Goal: Task Accomplishment & Management: Complete application form

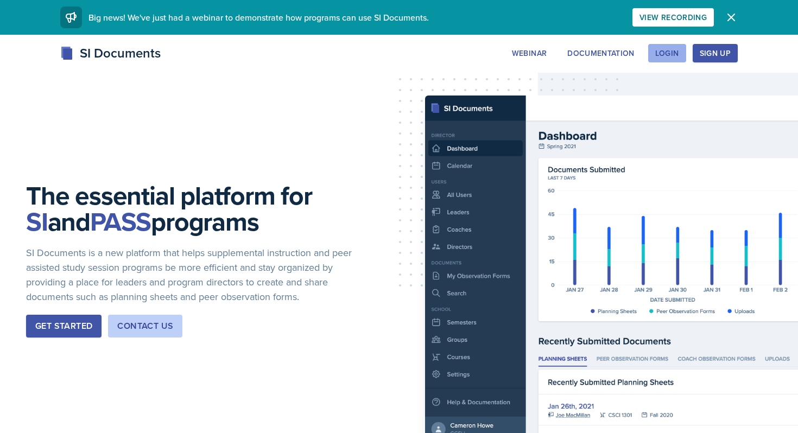
click at [660, 49] on div "Login" at bounding box center [667, 53] width 24 height 9
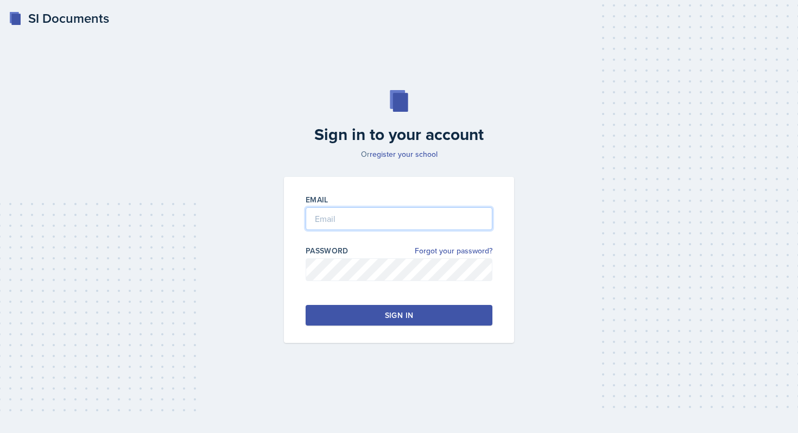
click at [385, 225] on input "email" at bounding box center [399, 218] width 187 height 23
type input "[EMAIL_ADDRESS][DOMAIN_NAME]"
click at [363, 286] on div at bounding box center [399, 286] width 187 height 11
click at [397, 310] on div "Sign in" at bounding box center [399, 315] width 28 height 11
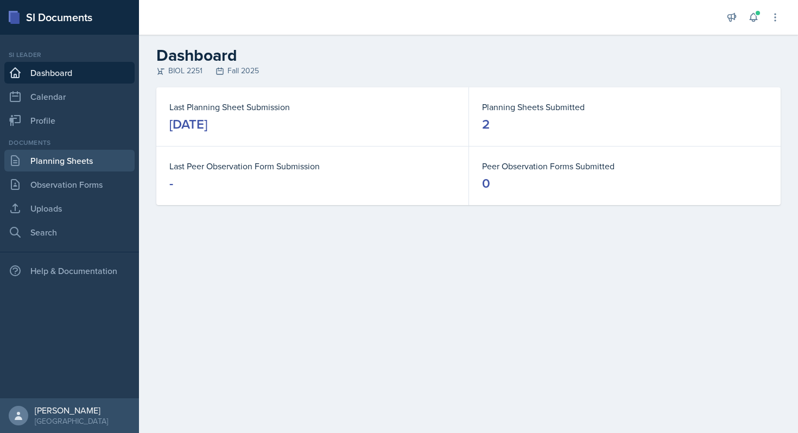
click at [63, 167] on link "Planning Sheets" at bounding box center [69, 161] width 130 height 22
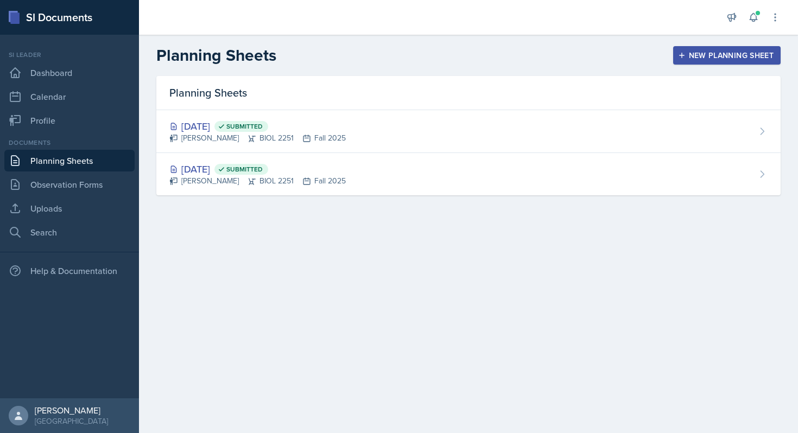
click at [697, 58] on div "New Planning Sheet" at bounding box center [726, 55] width 93 height 9
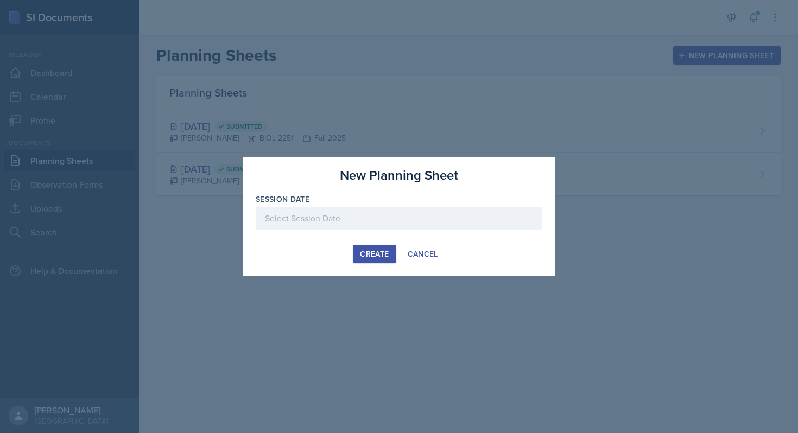
click at [324, 213] on div at bounding box center [399, 218] width 287 height 23
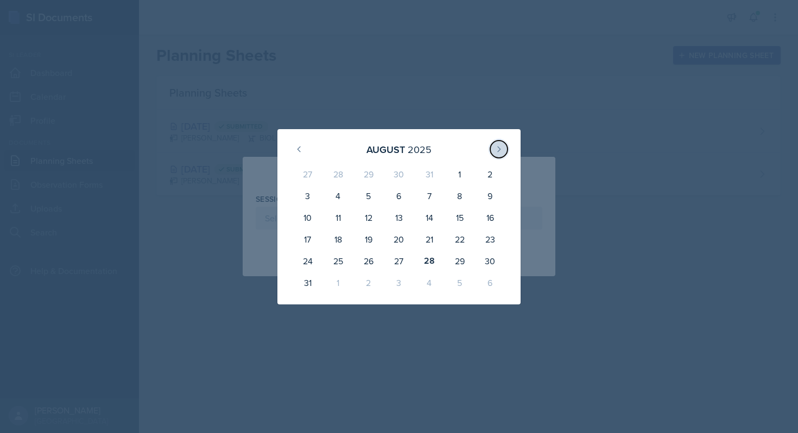
click at [496, 149] on icon at bounding box center [499, 149] width 9 height 9
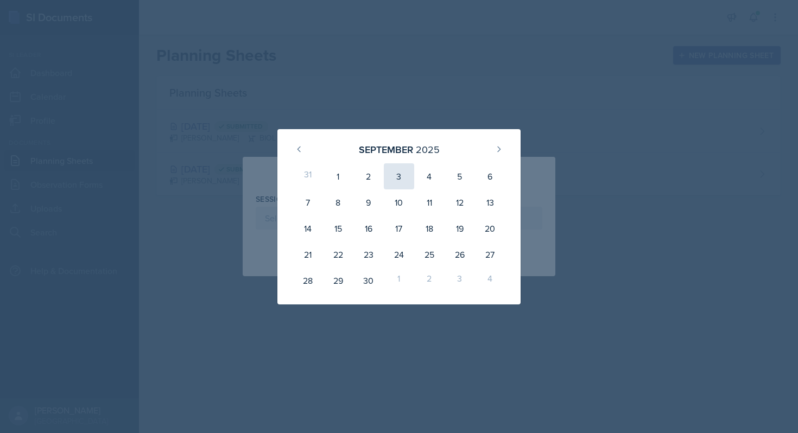
click at [400, 176] on div "3" at bounding box center [399, 176] width 30 height 26
type input "[DATE]"
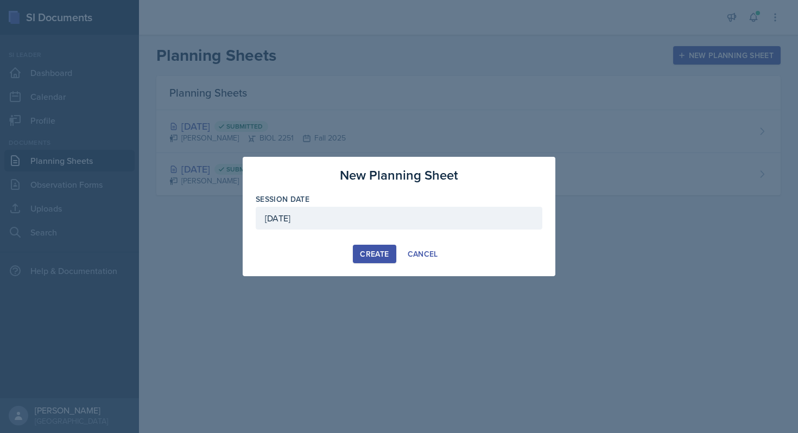
click at [376, 253] on div "Create" at bounding box center [374, 254] width 29 height 9
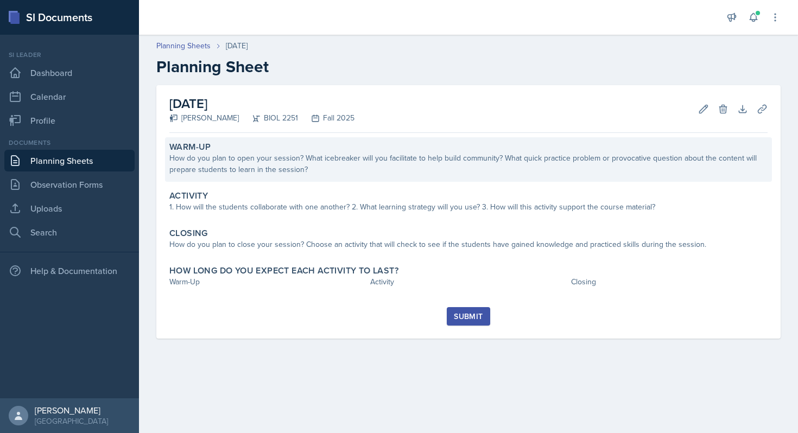
click at [402, 160] on div "How do you plan to open your session? What icebreaker will you facilitate to he…" at bounding box center [468, 164] width 598 height 23
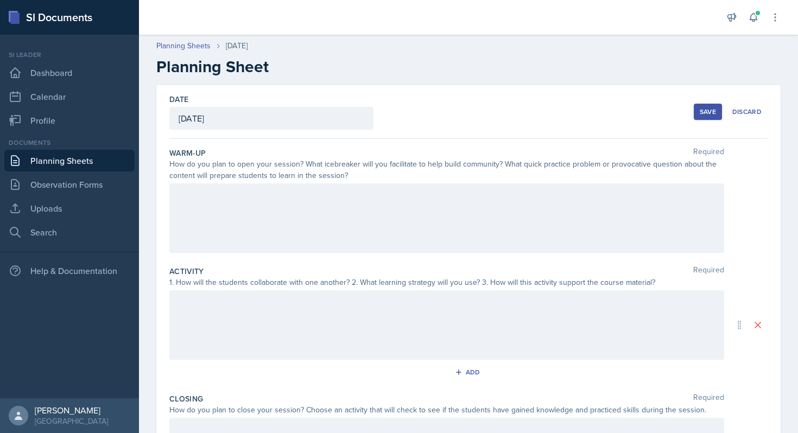
click at [310, 250] on div at bounding box center [446, 219] width 555 height 70
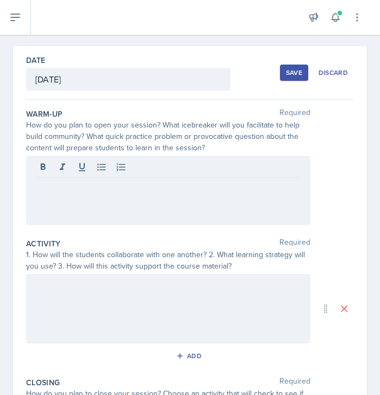
scroll to position [46, 0]
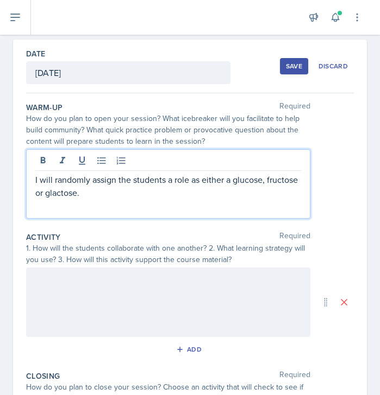
click at [47, 200] on div "I will randomly assign the students a role as either a glucose, fructose or gla…" at bounding box center [168, 184] width 284 height 70
click at [57, 196] on p "I will randomly assign the students a role as either a glucose, fructose or gla…" at bounding box center [168, 186] width 266 height 26
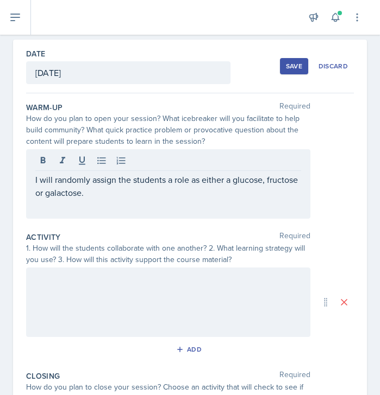
click at [98, 199] on div "I will randomly assign the students a role as either a glucose, fructose or gal…" at bounding box center [168, 184] width 284 height 70
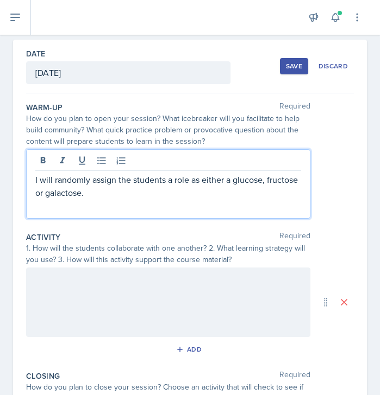
click at [96, 194] on p "I will randomly assign the students a role as either a glucose, fructose or gal…" at bounding box center [168, 186] width 266 height 26
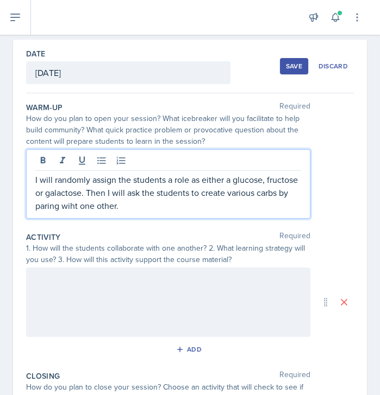
click at [70, 203] on p "I will randomly assign the students a role as either a glucose, fructose or gal…" at bounding box center [168, 192] width 266 height 39
click at [152, 208] on p "I will randomly assign the students a role as either a glucose, fructose or gal…" at bounding box center [168, 192] width 266 height 39
click at [101, 209] on p "I will randomly assign the students a role as either a glucose, fructose or gal…" at bounding box center [168, 192] width 266 height 39
click at [210, 209] on p "I will randomly assign the students a role as either a glucose, fructose or gal…" at bounding box center [168, 192] width 266 height 39
click at [244, 206] on p "I will randomly assign the students a role as either a glucose, fructose or gal…" at bounding box center [168, 192] width 266 height 39
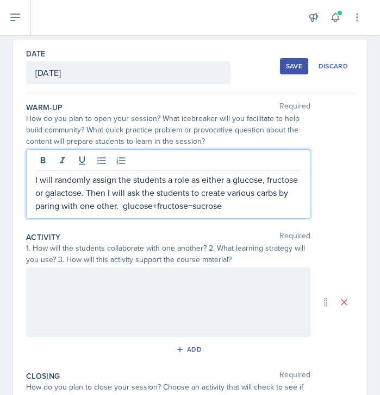
click at [125, 207] on p "I will randomly assign the students a role as either a glucose, fructose or gal…" at bounding box center [168, 192] width 266 height 39
click at [119, 208] on p "I will randomly assign the students a role as either a glucose, fructose or gal…" at bounding box center [168, 192] width 266 height 39
click at [122, 207] on p "I will randomly assign the students a role as either a glucose, fructose or gal…" at bounding box center [168, 192] width 266 height 39
click at [231, 202] on p "I will randomly assign the students a role as either a glucose, fructose or gal…" at bounding box center [168, 192] width 266 height 39
click at [244, 198] on p "I will randomly assign the students a role as either a glucose, fructose or gal…" at bounding box center [168, 192] width 266 height 39
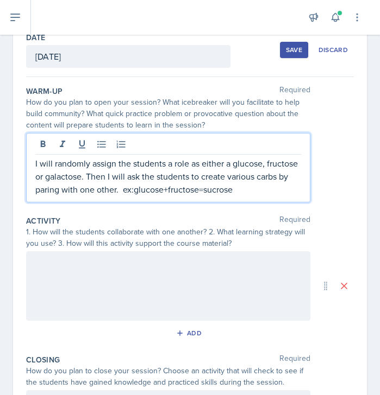
scroll to position [66, 0]
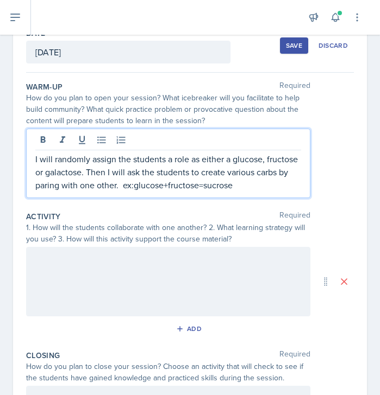
click at [246, 190] on p "I will randomly assign the students a role as either a glucose, fructose or gal…" at bounding box center [168, 172] width 266 height 39
click at [201, 267] on div at bounding box center [168, 282] width 284 height 70
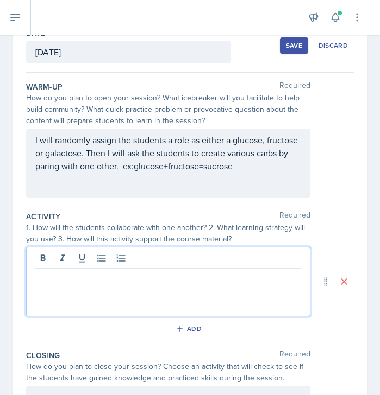
scroll to position [85, 0]
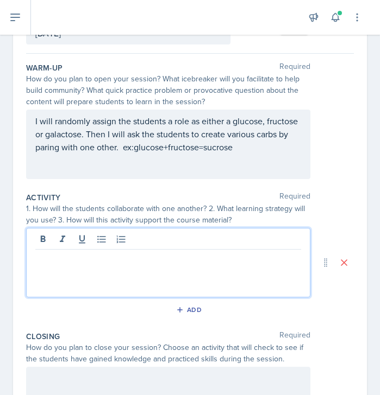
click at [94, 148] on p "I will randomly assign the students a role as either a glucose, fructose or gal…" at bounding box center [168, 134] width 266 height 39
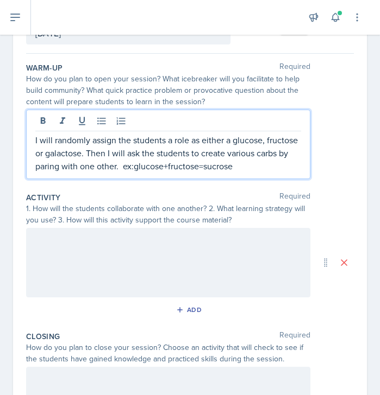
click at [116, 168] on p "I will randomly assign the students a role as either a glucose, fructose or gal…" at bounding box center [168, 153] width 266 height 39
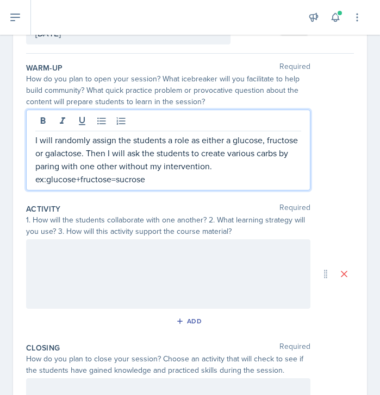
click at [219, 169] on p "I will randomly assign the students a role as either a glucose, fructose or gal…" at bounding box center [168, 160] width 266 height 52
click at [188, 184] on p "I will randomly assign the students a role as either a glucose, fructose or gal…" at bounding box center [168, 160] width 266 height 52
click at [225, 167] on p "I will randomly assign the students a role as either a glucose, fructose or gal…" at bounding box center [168, 160] width 266 height 52
click at [173, 155] on p "I will randomly assign the students a role as either a glucose, fructose or gal…" at bounding box center [168, 160] width 266 height 52
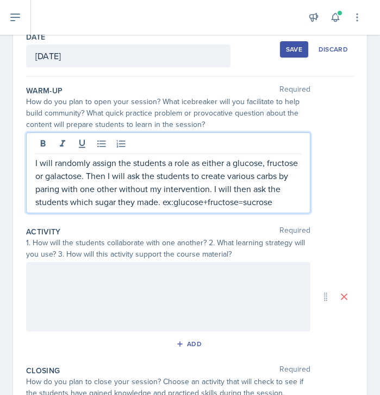
scroll to position [60, 0]
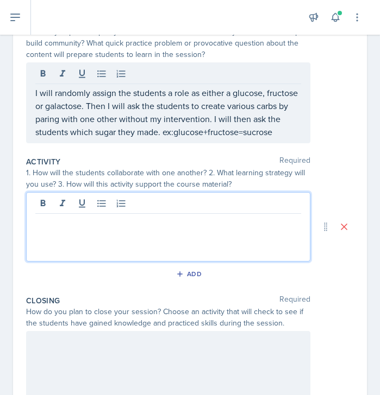
click at [112, 217] on p at bounding box center [168, 222] width 266 height 13
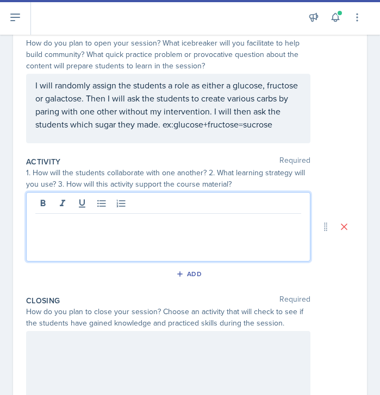
click at [54, 242] on div at bounding box center [168, 227] width 284 height 70
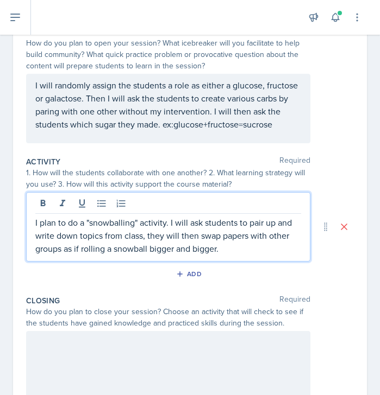
click at [62, 251] on p "I plan to do a "snowballing" activity. I will ask students to pair up and write…" at bounding box center [168, 235] width 266 height 39
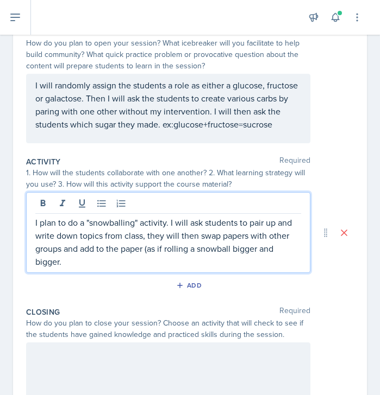
click at [62, 261] on p "I plan to do a "snowballing" activity. I will ask students to pair up and write…" at bounding box center [168, 242] width 266 height 52
click at [56, 264] on p "I plan to do a "snowballing" activity. I will ask students to pair up and write…" at bounding box center [168, 242] width 266 height 52
click at [150, 265] on p "I plan to do a "snowballing" activity. I will ask students to pair up and write…" at bounding box center [168, 242] width 266 height 52
click at [146, 250] on p "I plan to do a "snowballing" activity. I will ask students to pair up and write…" at bounding box center [168, 242] width 266 height 52
click at [129, 263] on p "I plan to do a "snowballing" activity. I will ask students to pair up and write…" at bounding box center [168, 242] width 266 height 52
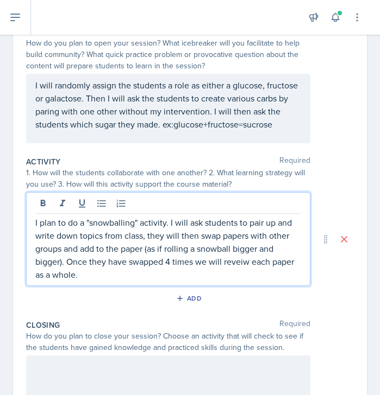
click at [242, 259] on p "I plan to do a "snowballing" activity. I will ask students to pair up and write…" at bounding box center [168, 248] width 266 height 65
click at [134, 285] on div "I plan to do a "snowballing" activity. I will ask students to pair up and write…" at bounding box center [168, 239] width 284 height 94
click at [135, 278] on p "I plan to do a "snowballing" activity. I will ask students to pair up and write…" at bounding box center [168, 248] width 266 height 65
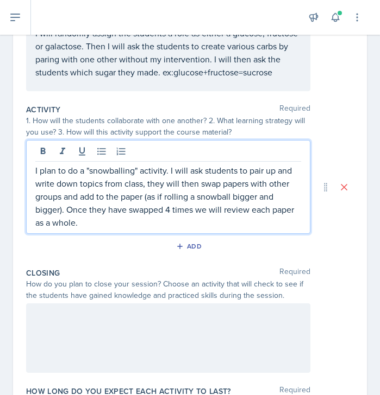
scroll to position [188, 0]
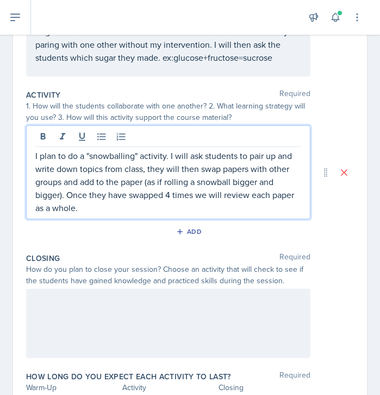
click at [140, 249] on div "Closing Required How do you plan to close your session? Choose an activity that…" at bounding box center [189, 308] width 327 height 118
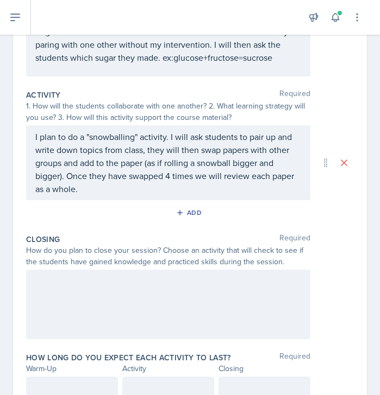
scroll to position [212, 0]
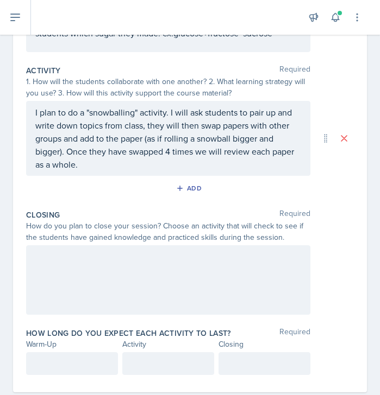
click at [48, 138] on p "I plan to do a "snowballing" activity. I will ask students to pair up and write…" at bounding box center [168, 138] width 266 height 65
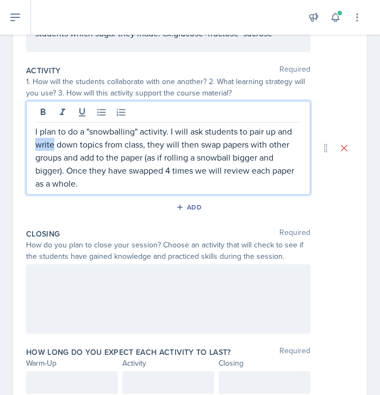
click at [48, 138] on p "I plan to do a "snowballing" activity. I will ask students to pair up and write…" at bounding box center [168, 157] width 266 height 65
click at [43, 161] on p "I plan to do a "snowballing" activity. I will ask students to pair up and write…" at bounding box center [168, 157] width 266 height 65
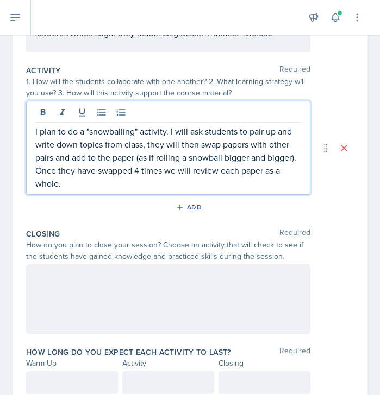
click at [75, 184] on p "I plan to do a "snowballing" activity. I will ask students to pair up and write…" at bounding box center [168, 157] width 266 height 65
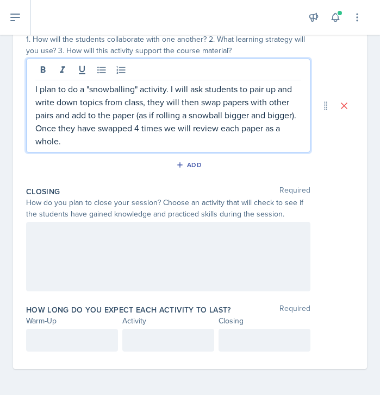
click at [68, 254] on div at bounding box center [168, 257] width 284 height 70
click at [89, 132] on p "I plan to do a "snowballing" activity. I will ask students to pair up and write…" at bounding box center [168, 115] width 266 height 65
click at [85, 141] on p "I plan to do a "snowballing" activity. I will ask students to pair up and write…" at bounding box center [168, 115] width 266 height 65
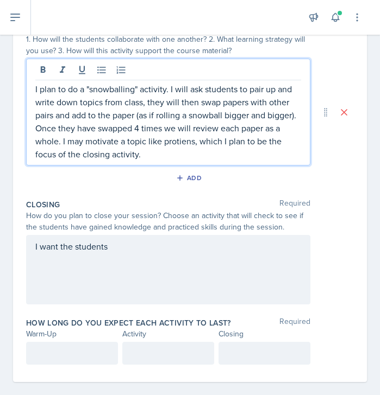
click at [115, 138] on p "I plan to do a "snowballing" activity. I will ask students to pair up and write…" at bounding box center [168, 122] width 266 height 78
click at [174, 139] on p "I plan to do a "snowballing" activity. I will ask students to pair up and write…" at bounding box center [168, 122] width 266 height 78
click at [176, 158] on p "I plan to do a "snowballing" activity. I will ask students to pair up and write…" at bounding box center [168, 122] width 266 height 78
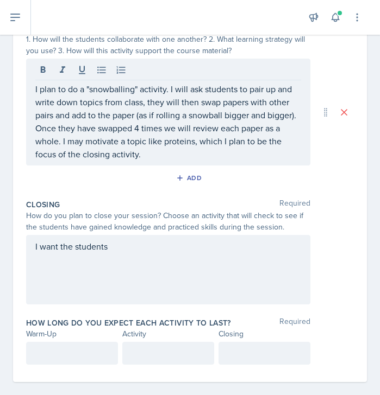
click at [138, 253] on div "I want the students" at bounding box center [168, 270] width 284 height 70
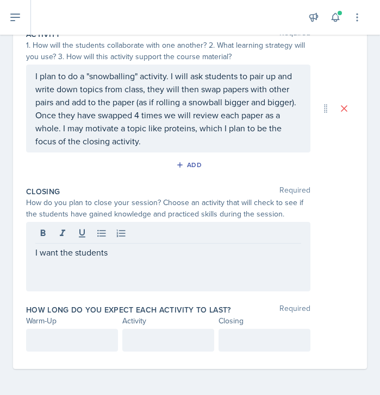
drag, startPoint x: 124, startPoint y: 260, endPoint x: 35, endPoint y: 258, distance: 89.1
click at [35, 258] on div "I want the students" at bounding box center [168, 257] width 284 height 70
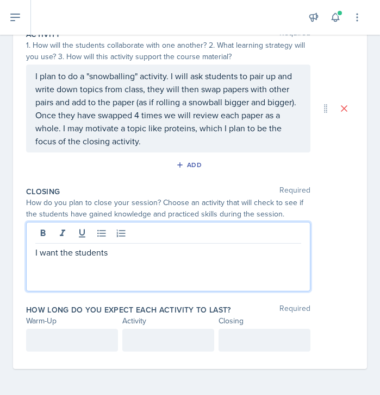
drag, startPoint x: 35, startPoint y: 258, endPoint x: 147, endPoint y: 258, distance: 111.9
click at [146, 257] on p "I want the students" at bounding box center [168, 252] width 266 height 13
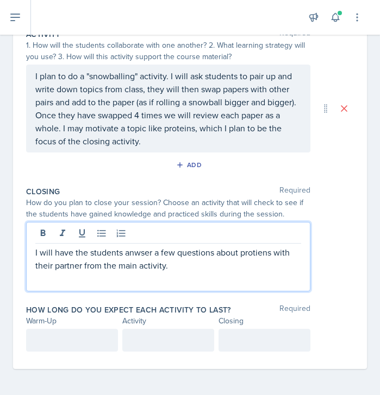
click at [136, 255] on p "I will have the students anwser a few questions about protiens with their partn…" at bounding box center [168, 259] width 266 height 26
click at [193, 267] on p "I will have the students answer a few questions about protiens with their partn…" at bounding box center [168, 259] width 266 height 26
click at [260, 250] on p "I will have the students answer a few questions about protiens with their partn…" at bounding box center [168, 259] width 266 height 26
click at [180, 272] on div "I will have the students answer a few questions about proteins with their partn…" at bounding box center [168, 257] width 284 height 70
click at [323, 205] on div "How do you plan to close your session? Choose an activity that will check to se…" at bounding box center [189, 208] width 327 height 23
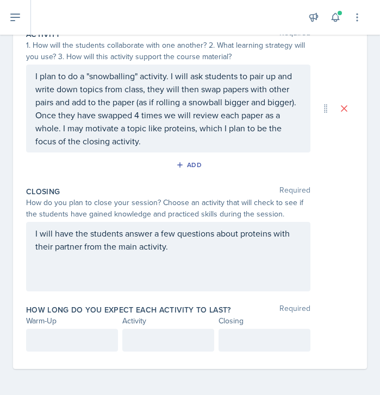
click at [210, 251] on p "I will have the students answer a few questions about proteins with their partn…" at bounding box center [168, 240] width 266 height 26
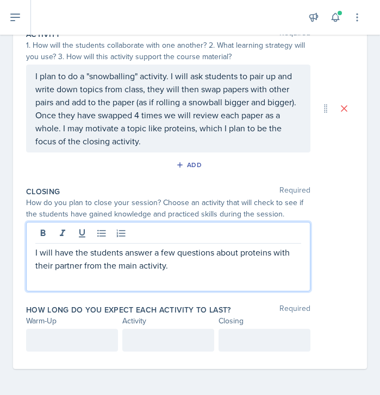
click at [85, 350] on div at bounding box center [72, 340] width 92 height 23
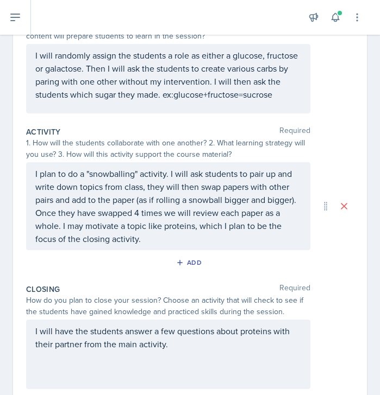
scroll to position [153, 0]
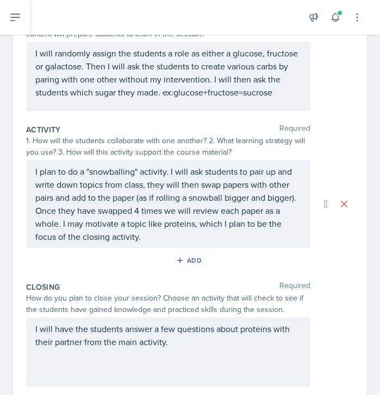
click at [116, 125] on div "Activity Required" at bounding box center [189, 129] width 327 height 11
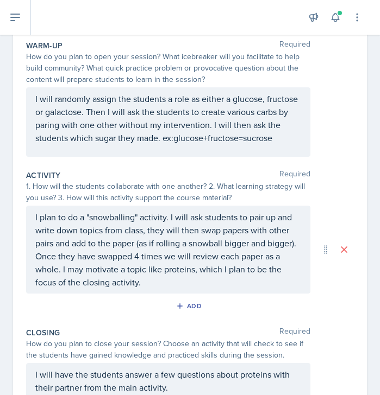
scroll to position [107, 0]
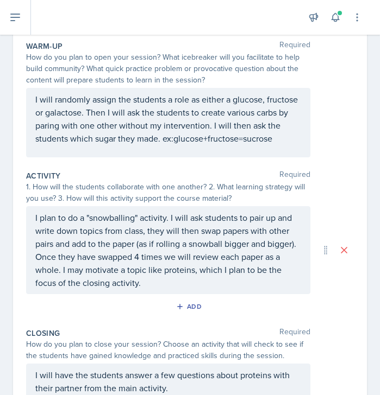
click at [105, 178] on div "Activity Required" at bounding box center [189, 176] width 327 height 11
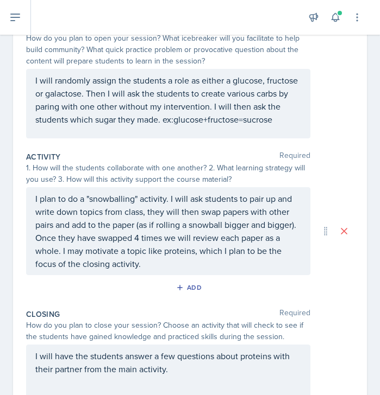
click at [89, 111] on p "I will randomly assign the students a role as either a glucose, fructose or gal…" at bounding box center [168, 100] width 266 height 52
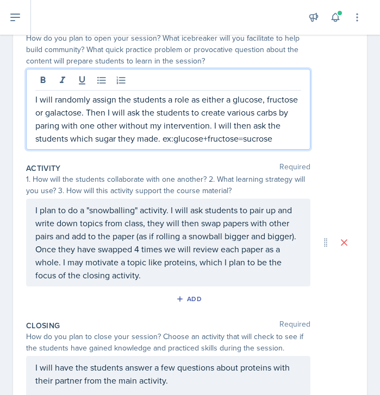
click at [267, 136] on p "I will randomly assign the students a role as either a glucose, fructose or gal…" at bounding box center [168, 119] width 266 height 52
click at [288, 129] on p "I will randomly assign the students a role as either a glucose, fructose or gal…" at bounding box center [168, 119] width 266 height 52
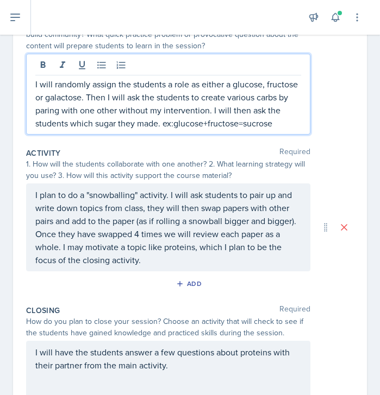
click at [288, 129] on p "I will randomly assign the students a role as either a glucose, fructose or gal…" at bounding box center [168, 104] width 266 height 52
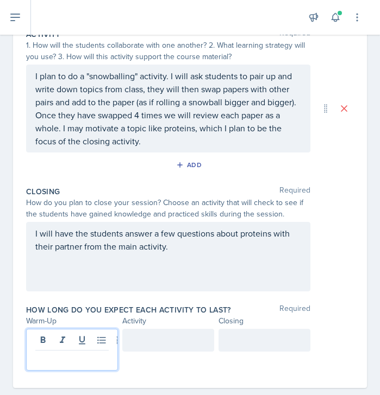
click at [78, 353] on p at bounding box center [71, 359] width 73 height 13
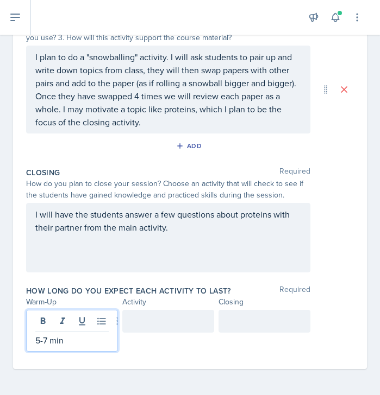
click at [153, 314] on div at bounding box center [168, 321] width 92 height 23
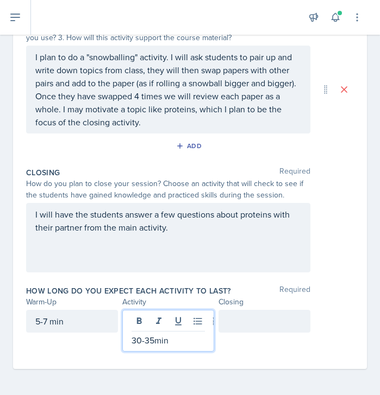
click at [273, 331] on div at bounding box center [264, 321] width 92 height 23
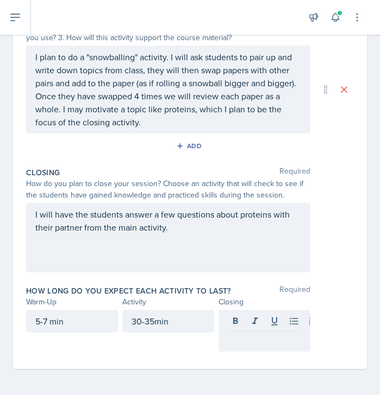
click at [157, 354] on div "How long do you expect each activity to last? Required Warm-Up Activity Closing…" at bounding box center [189, 320] width 327 height 79
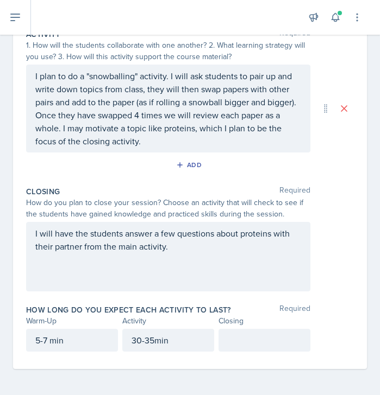
click at [242, 338] on p at bounding box center [264, 340] width 73 height 13
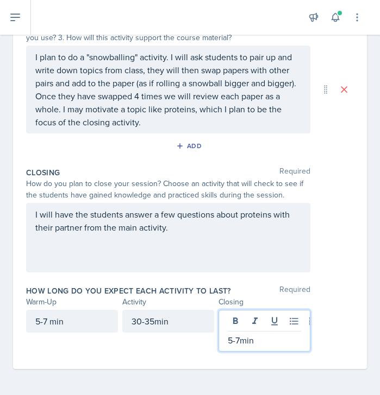
click at [178, 353] on div "How long do you expect each activity to last? Required Warm-Up Activity Closing…" at bounding box center [189, 320] width 327 height 79
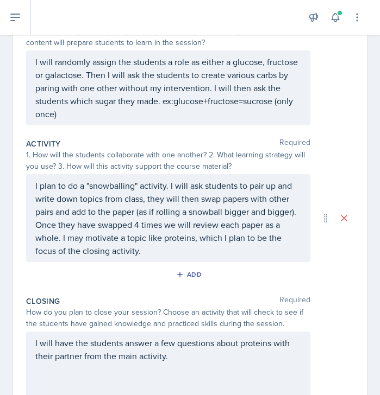
scroll to position [149, 0]
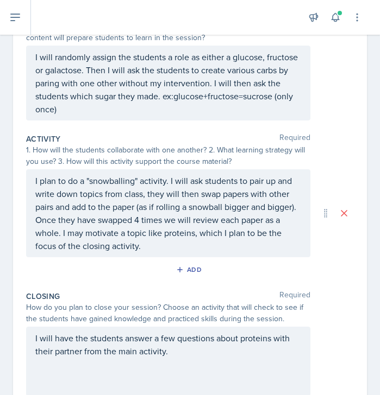
click at [330, 264] on div "Add" at bounding box center [189, 272] width 327 height 21
click at [318, 107] on div "I will randomly assign the students a role as either a glucose, fructose or gal…" at bounding box center [189, 83] width 327 height 75
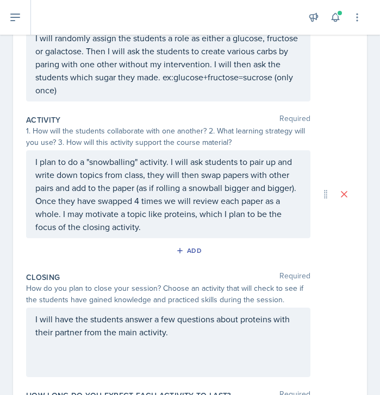
click at [297, 84] on p "I will randomly assign the students a role as either a glucose, fructose or gal…" at bounding box center [168, 63] width 266 height 65
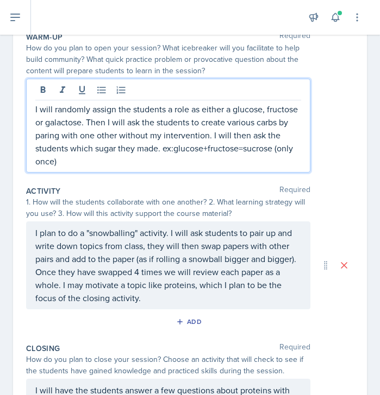
click at [278, 277] on p "I plan to do a "snowballing" activity. I will ask students to pair up and write…" at bounding box center [168, 265] width 266 height 78
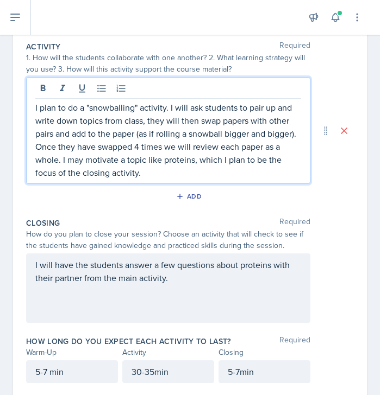
click at [287, 285] on div "I will have the students answer a few questions about proteins with their partn…" at bounding box center [168, 289] width 284 height 70
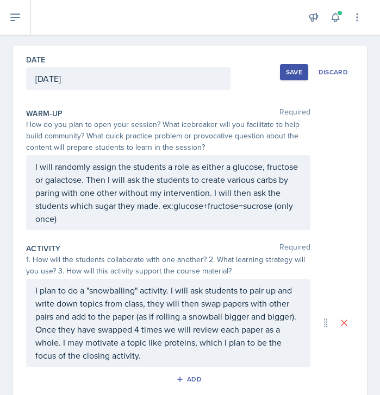
scroll to position [0, 0]
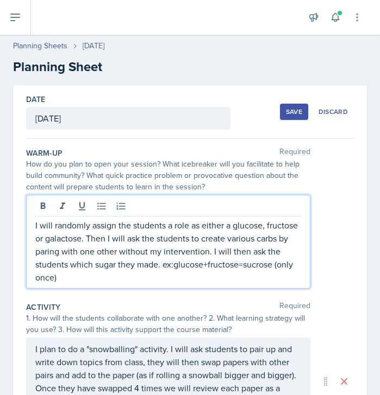
click at [56, 260] on p "I will randomly assign the students a role as either a glucose, fructose or gal…" at bounding box center [168, 251] width 266 height 65
click at [54, 279] on p "I will randomly assign the students a role as either a glucose, fructose or gal…" at bounding box center [168, 251] width 266 height 65
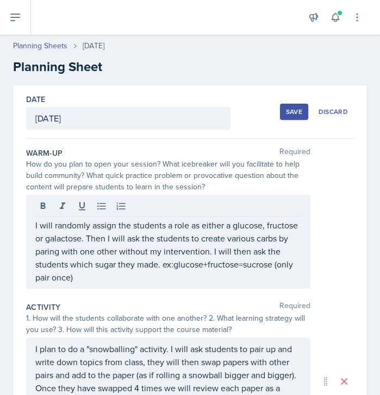
click at [215, 287] on div "I will randomly assign the students a role as either a glucose, fructose or gal…" at bounding box center [168, 242] width 284 height 94
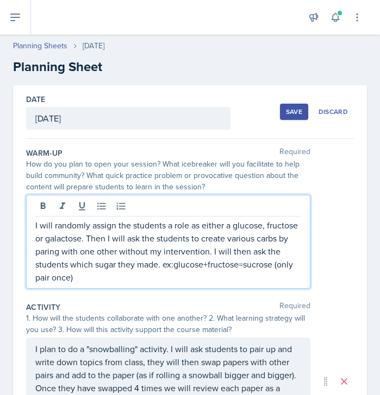
click at [229, 276] on p "I will randomly assign the students a role as either a glucose, fructose or gal…" at bounding box center [168, 251] width 266 height 65
click at [52, 278] on p "I will randomly assign the students a role as either a glucose, fructose or gal…" at bounding box center [168, 251] width 266 height 65
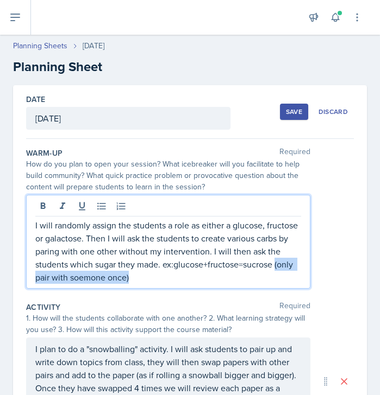
drag, startPoint x: 238, startPoint y: 283, endPoint x: 275, endPoint y: 264, distance: 41.8
click at [275, 264] on p "I will randomly assign the students a role as either a glucose, fructose or gal…" at bounding box center [168, 251] width 266 height 65
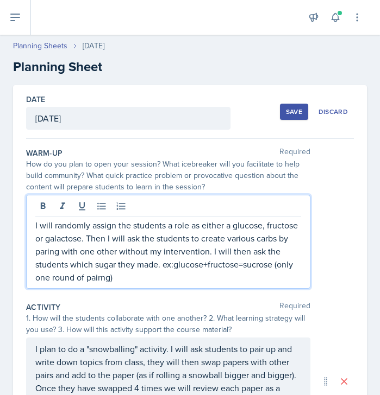
click at [94, 280] on p "I will randomly assign the students a role as either a glucose, fructose or gal…" at bounding box center [168, 251] width 266 height 65
click at [122, 275] on p "I will randomly assign the students a role as either a glucose, fructose or gal…" at bounding box center [168, 251] width 266 height 65
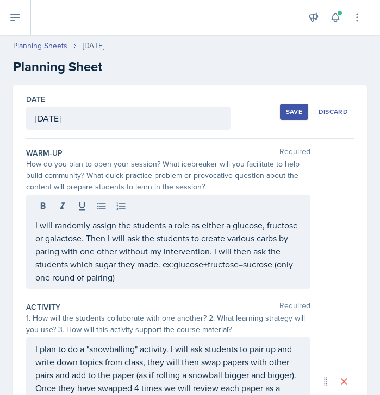
click at [194, 169] on div "How do you plan to open your session? What icebreaker will you facilitate to he…" at bounding box center [168, 176] width 284 height 34
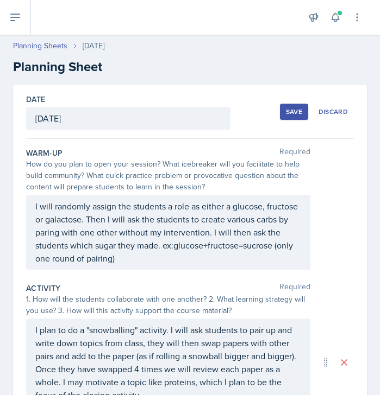
click at [242, 224] on p "I will randomly assign the students a role as either a glucose, fructose or gal…" at bounding box center [168, 232] width 266 height 65
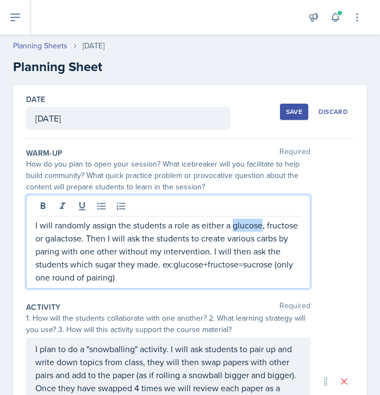
click at [242, 224] on p "I will randomly assign the students a role as either a glucose, fructose or gal…" at bounding box center [168, 251] width 266 height 65
click at [241, 240] on p "I will randomly assign the students a role as either a glucose, fructose or gal…" at bounding box center [168, 251] width 266 height 65
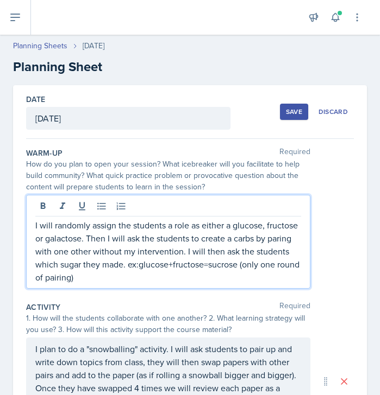
click at [254, 238] on p "I will randomly assign the students a role as either a glucose, fructose or gal…" at bounding box center [168, 251] width 266 height 65
click at [111, 273] on p "I will randomly assign the students a role as either a glucose, fructose or gal…" at bounding box center [168, 251] width 266 height 65
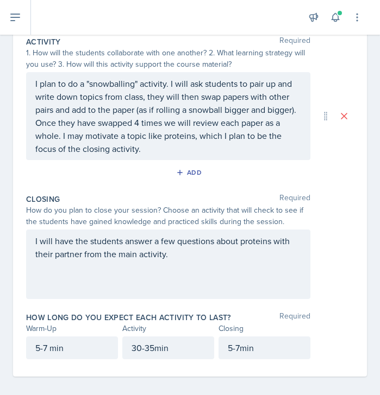
scroll to position [273, 0]
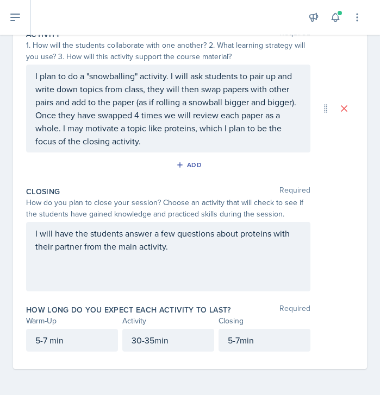
click at [172, 316] on div "Activity" at bounding box center [168, 321] width 92 height 11
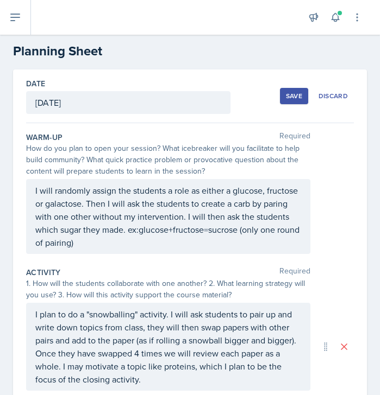
scroll to position [41, 0]
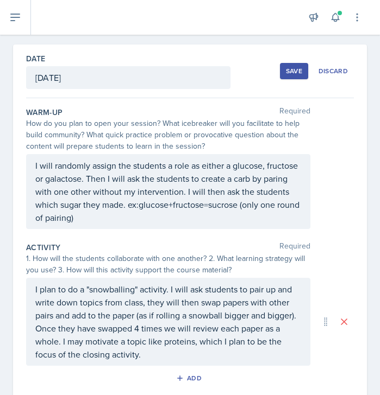
click at [199, 140] on div "How do you plan to open your session? What icebreaker will you facilitate to he…" at bounding box center [168, 135] width 284 height 34
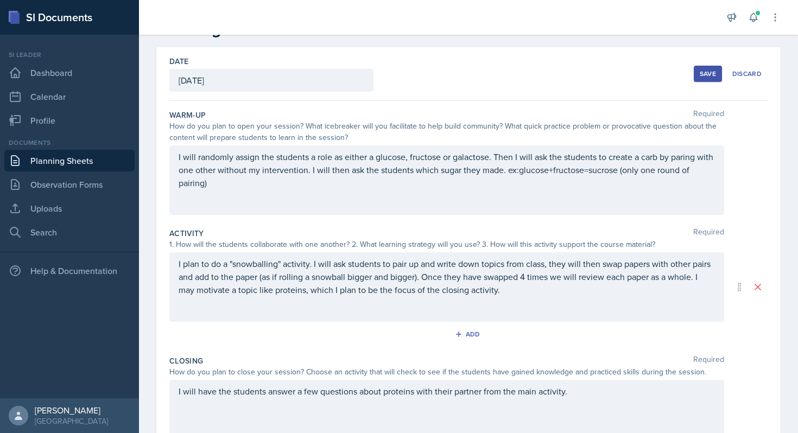
scroll to position [0, 0]
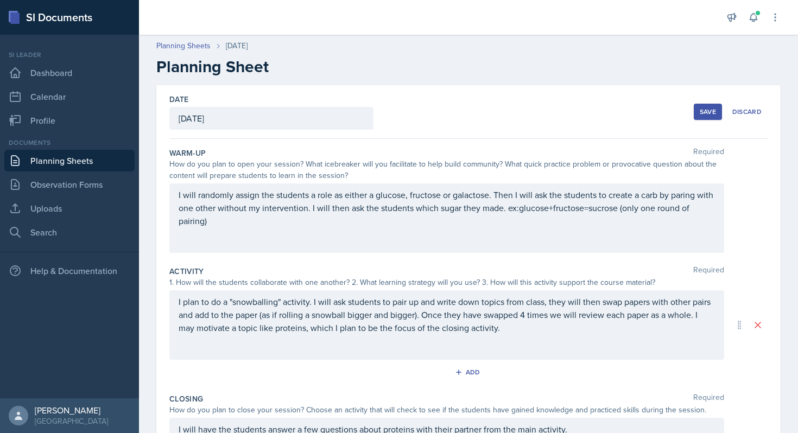
click at [707, 115] on div "Save" at bounding box center [708, 112] width 16 height 9
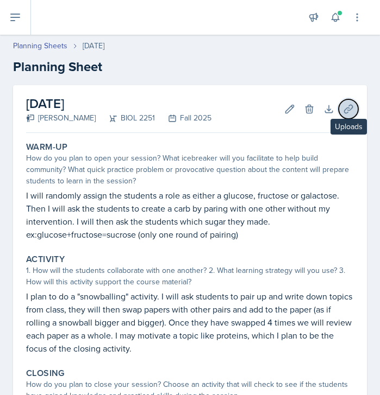
click at [347, 114] on icon at bounding box center [348, 109] width 11 height 11
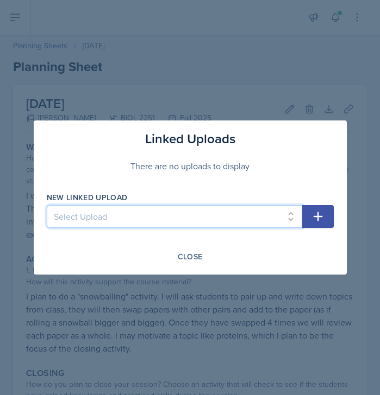
click at [212, 218] on select "Select Upload SI Session 1 ([DATE]) SI Session 2 ([DATE])" at bounding box center [174, 216] width 255 height 23
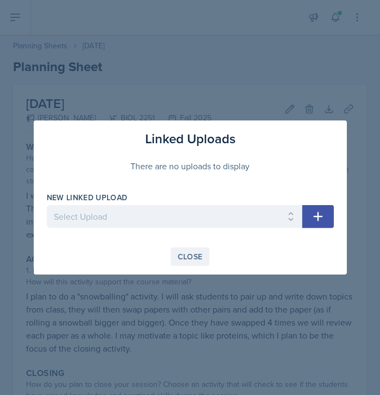
click at [190, 254] on div "Close" at bounding box center [190, 257] width 25 height 9
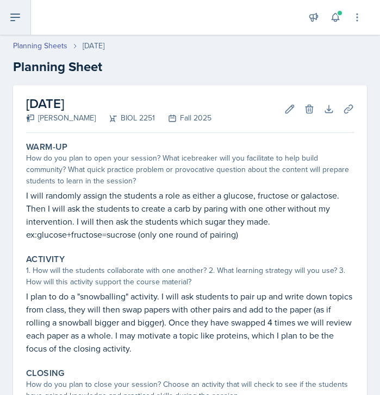
click at [14, 17] on icon at bounding box center [15, 17] width 9 height 7
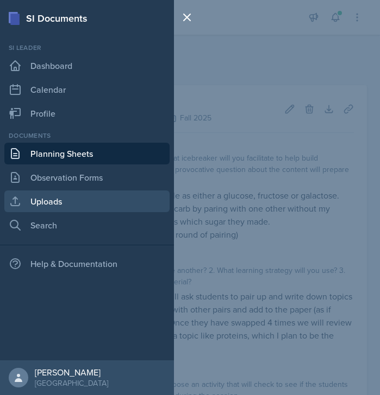
click at [67, 194] on link "Uploads" at bounding box center [86, 202] width 165 height 22
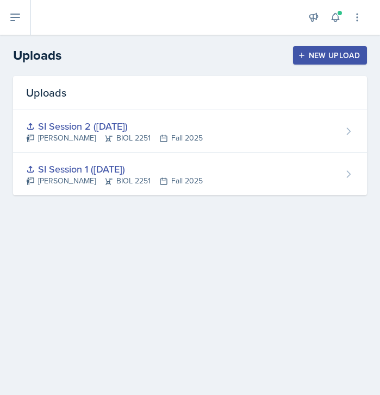
click at [310, 53] on div "New Upload" at bounding box center [330, 55] width 60 height 9
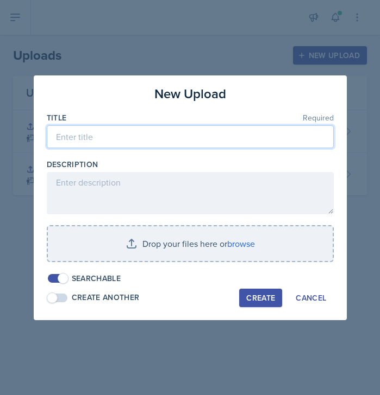
click at [133, 133] on input at bounding box center [190, 136] width 287 height 23
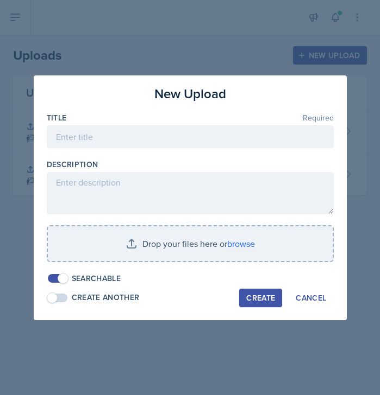
click at [161, 59] on div at bounding box center [190, 197] width 380 height 395
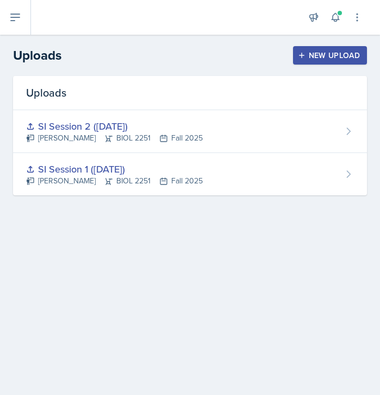
click at [302, 54] on icon "button" at bounding box center [301, 55] width 5 height 5
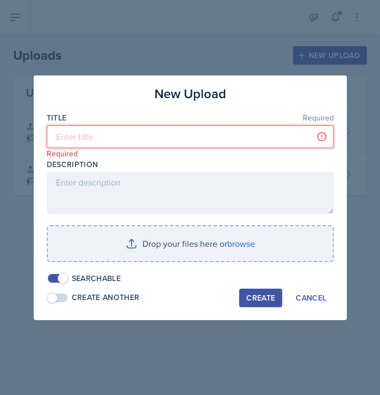
click at [171, 133] on input at bounding box center [190, 136] width 287 height 23
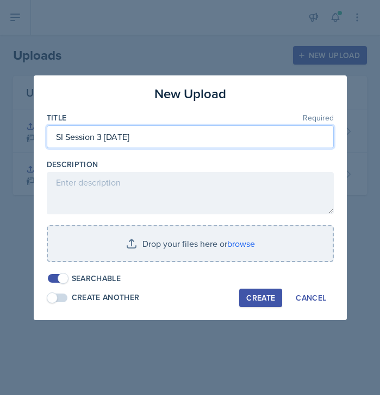
type input "SI Session 3 [DATE]"
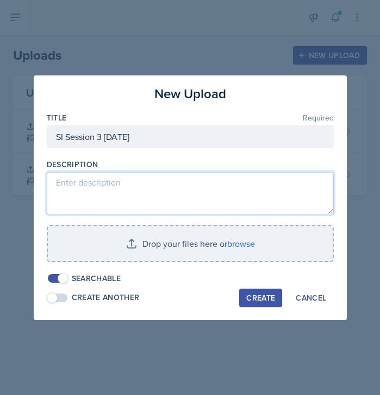
click at [85, 193] on textarea at bounding box center [190, 193] width 287 height 42
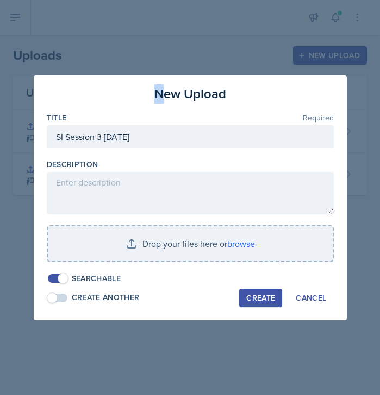
drag, startPoint x: 160, startPoint y: 81, endPoint x: 159, endPoint y: 91, distance: 9.8
click at [159, 91] on div "New Upload Title Required SI Session 3 [DATE] Description Drop your files here …" at bounding box center [190, 197] width 313 height 245
click at [132, 171] on div "Description" at bounding box center [190, 186] width 287 height 55
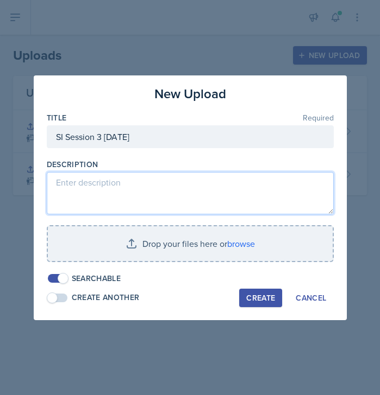
click at [127, 186] on textarea at bounding box center [190, 193] width 287 height 42
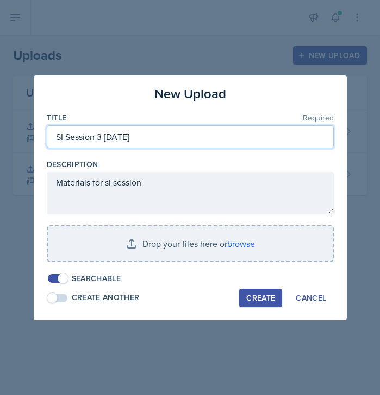
drag, startPoint x: 106, startPoint y: 138, endPoint x: 157, endPoint y: 137, distance: 51.1
click at [157, 138] on input "SI Session 3 [DATE]" at bounding box center [190, 136] width 287 height 23
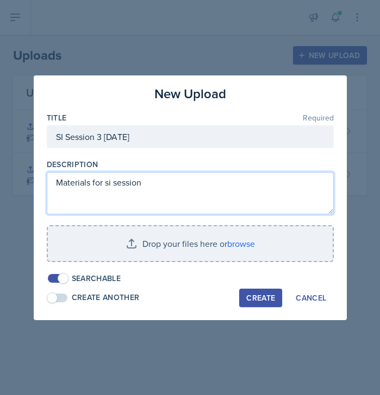
click at [165, 185] on textarea "Materials for si session" at bounding box center [190, 193] width 287 height 42
paste textarea "[DATE]"
click at [141, 181] on textarea "Materials for si session [DATE]" at bounding box center [190, 193] width 287 height 42
click at [103, 184] on textarea "Materials for si session [DATE]" at bounding box center [190, 193] width 287 height 42
click at [232, 187] on textarea "Materials for BIOL 2251 si session [DATE]" at bounding box center [190, 193] width 287 height 42
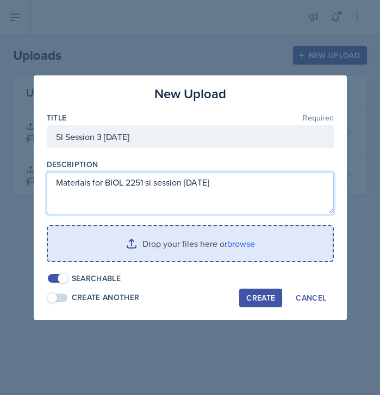
type textarea "Materials for BIOL 2251 si session [DATE]"
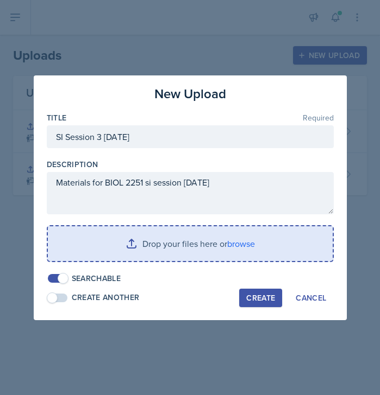
click at [204, 243] on input "file" at bounding box center [190, 243] width 285 height 35
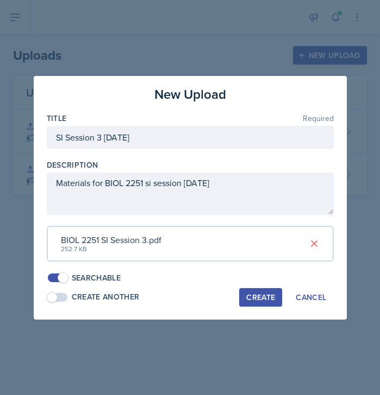
click at [275, 298] on button "Create" at bounding box center [260, 297] width 43 height 18
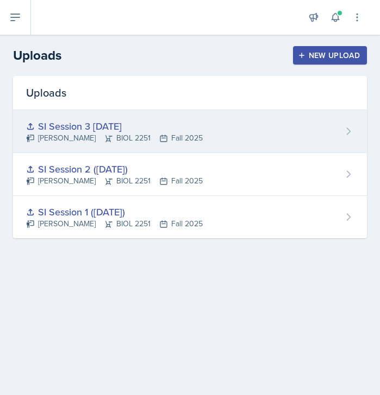
click at [349, 133] on icon at bounding box center [348, 131] width 11 height 11
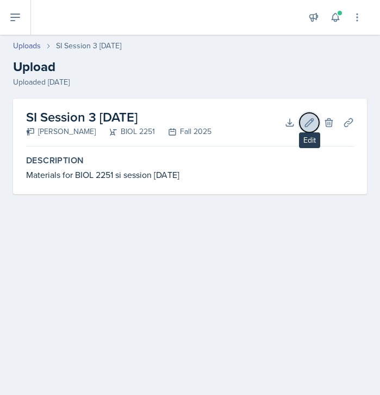
click at [307, 124] on icon at bounding box center [309, 122] width 11 height 11
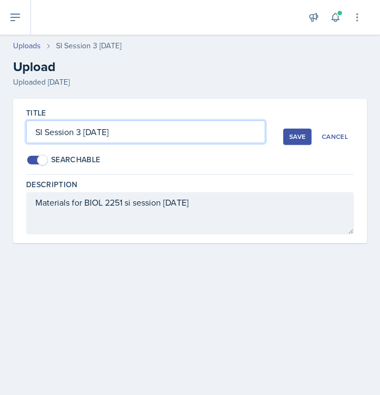
click at [85, 131] on input "SI Session 3 [DATE]" at bounding box center [145, 132] width 239 height 23
type input "SI Session 3 ([DATE])"
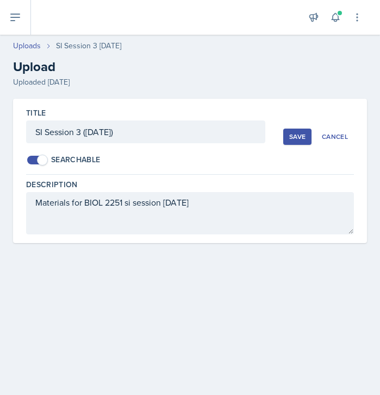
click at [297, 135] on div "Save" at bounding box center [297, 137] width 16 height 9
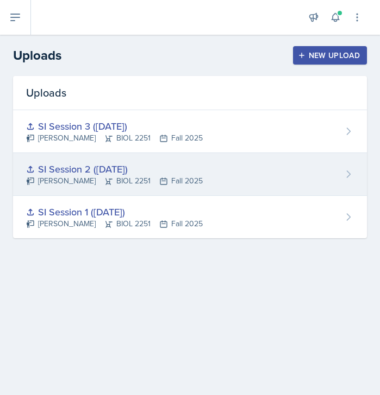
click at [189, 166] on div "SI Session 2 ([DATE]) [PERSON_NAME] BIOL 2251 Fall 2025" at bounding box center [190, 174] width 354 height 43
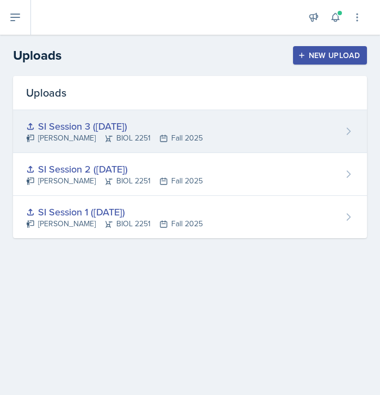
click at [198, 126] on div "SI Session 3 ([DATE]) [PERSON_NAME] BIOL 2251 Fall 2025" at bounding box center [190, 131] width 354 height 43
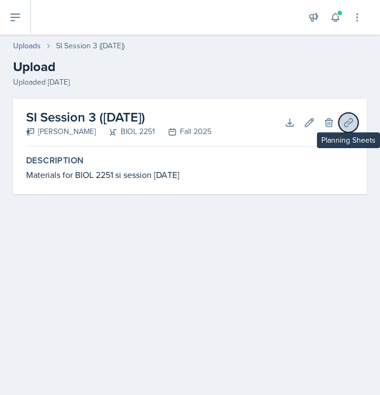
click at [346, 124] on icon at bounding box center [348, 122] width 11 height 11
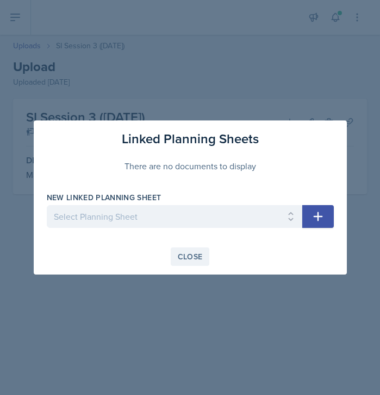
click at [185, 253] on div "Close" at bounding box center [190, 257] width 25 height 9
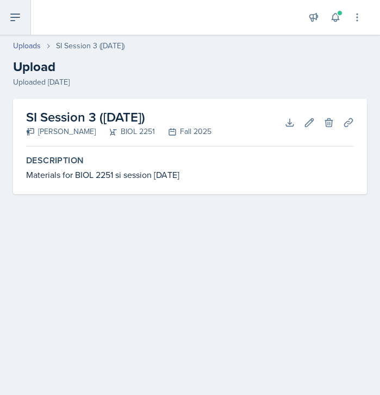
click at [18, 11] on icon at bounding box center [15, 17] width 13 height 13
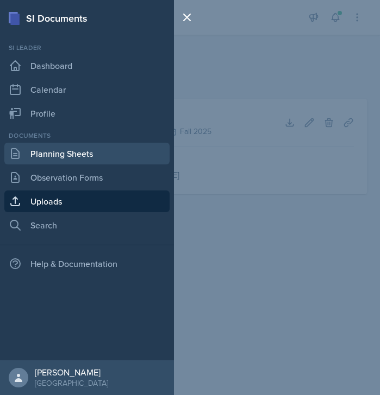
click at [47, 156] on link "Planning Sheets" at bounding box center [86, 154] width 165 height 22
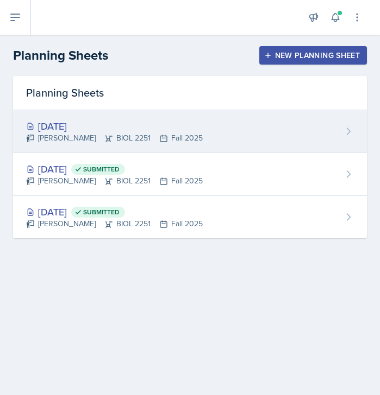
click at [201, 122] on div "[DATE] [PERSON_NAME] BIOL 2251 Fall 2025" at bounding box center [190, 131] width 354 height 43
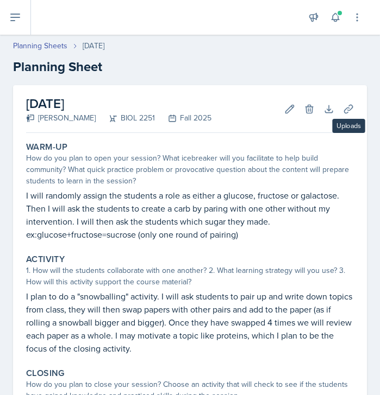
click at [350, 98] on div "[DATE] [PERSON_NAME] BIOL 2251 Fall 2025 Edit Delete Download Uploads Autosaving" at bounding box center [189, 109] width 327 height 48
click at [350, 111] on icon at bounding box center [348, 109] width 11 height 11
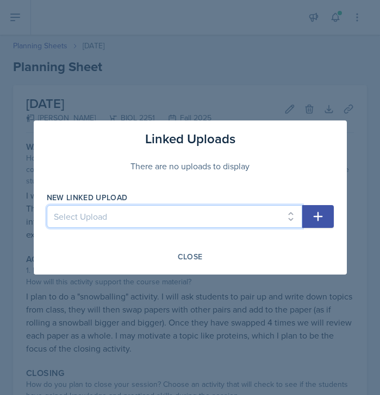
click at [150, 214] on select "Select Upload SI Session 1 ([DATE]) SI Session 2 ([DATE]) SI Session 3 ([DATE])" at bounding box center [174, 216] width 255 height 23
select select "417b60c9-ad64-40de-b1bd-89a8e32998fb"
click at [47, 205] on select "Select Upload SI Session 1 ([DATE]) SI Session 2 ([DATE]) SI Session 3 ([DATE])" at bounding box center [174, 216] width 255 height 23
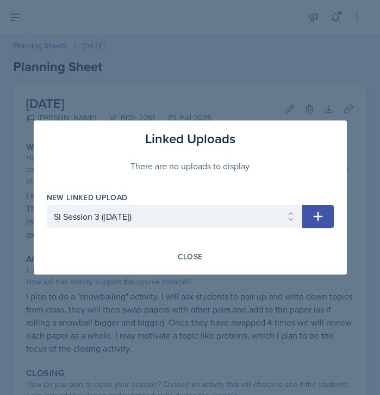
click at [317, 212] on icon "button" at bounding box center [317, 216] width 9 height 9
select select
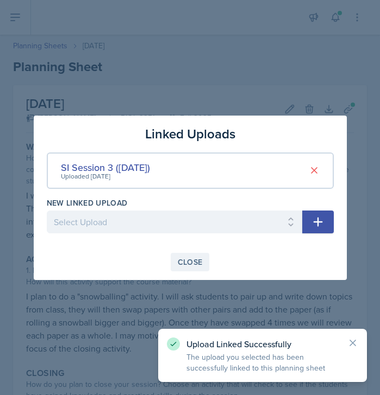
click at [187, 258] on div "Close" at bounding box center [190, 262] width 25 height 9
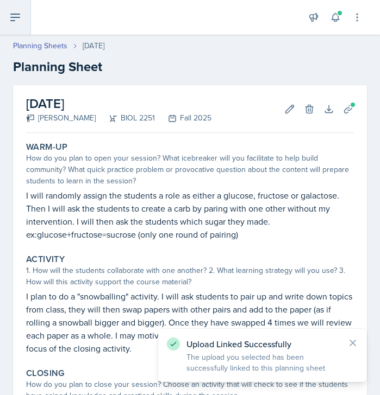
click at [7, 21] on button at bounding box center [15, 17] width 31 height 35
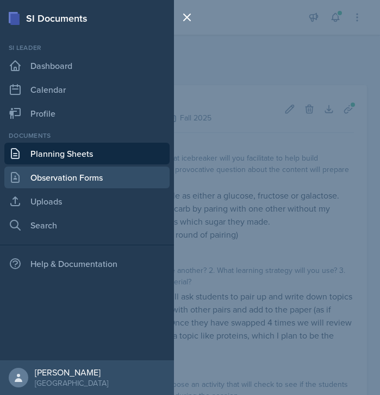
click at [48, 175] on link "Observation Forms" at bounding box center [86, 178] width 165 height 22
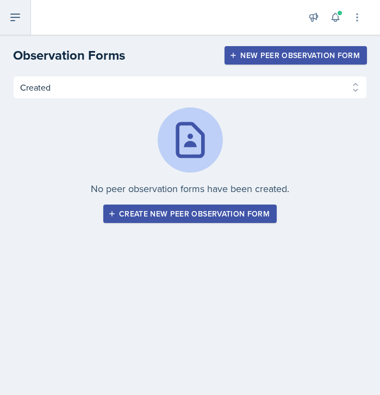
click at [26, 15] on button at bounding box center [15, 17] width 31 height 35
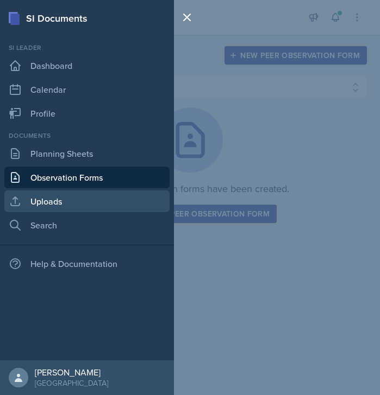
click at [65, 199] on link "Uploads" at bounding box center [86, 202] width 165 height 22
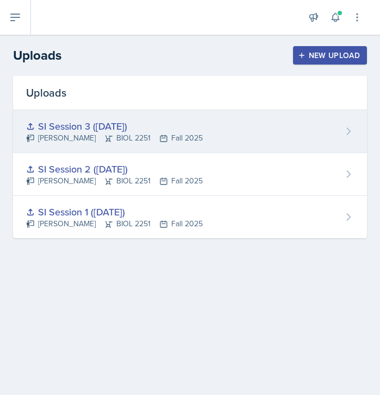
click at [285, 115] on div "SI Session 3 ([DATE]) [PERSON_NAME] BIOL 2251 Fall 2025" at bounding box center [190, 131] width 354 height 43
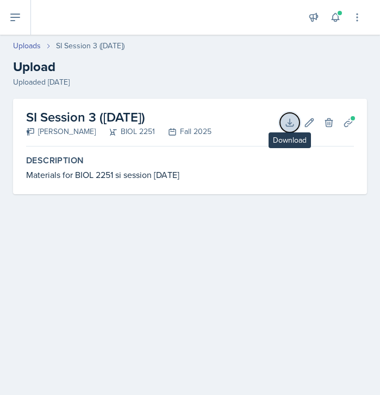
click at [287, 119] on icon at bounding box center [289, 122] width 11 height 11
click at [124, 249] on main "Uploads SI Session 3 ([DATE]) Upload Uploaded [DATE] SI Session 3 ([DATE]) [PER…" at bounding box center [190, 215] width 380 height 361
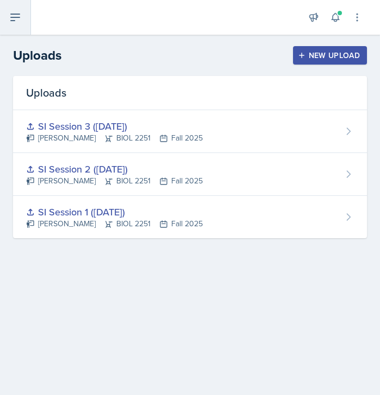
click at [10, 9] on button at bounding box center [15, 17] width 31 height 35
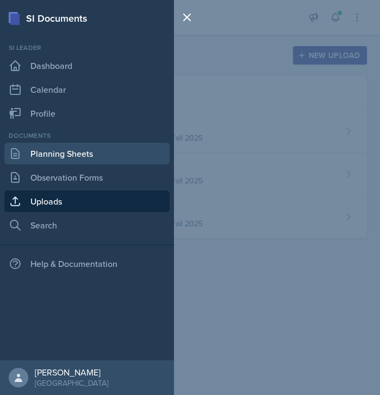
click at [55, 150] on link "Planning Sheets" at bounding box center [86, 154] width 165 height 22
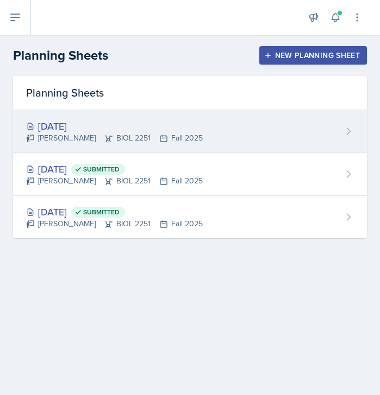
click at [256, 118] on div "[DATE] [PERSON_NAME] BIOL 2251 Fall 2025" at bounding box center [190, 131] width 354 height 43
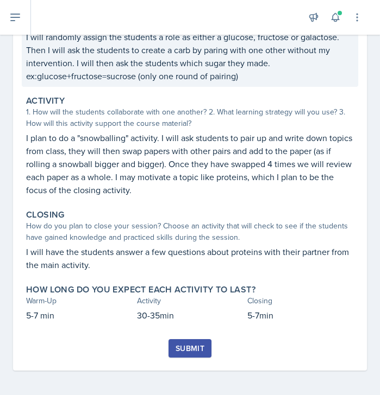
scroll to position [160, 0]
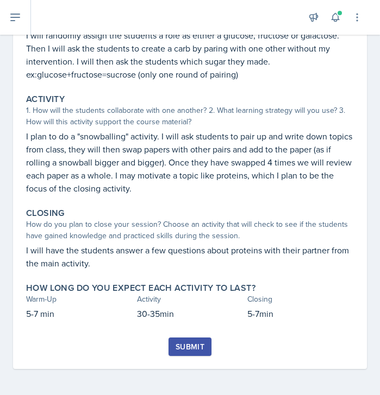
click at [192, 348] on div "Submit" at bounding box center [189, 347] width 29 height 9
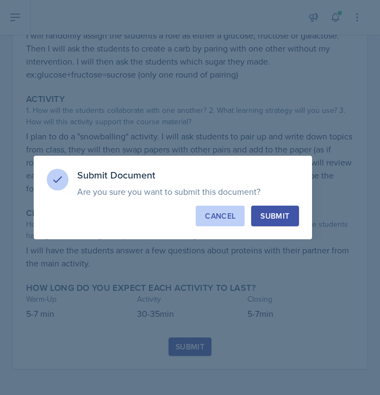
click at [223, 220] on div "Cancel" at bounding box center [220, 216] width 30 height 11
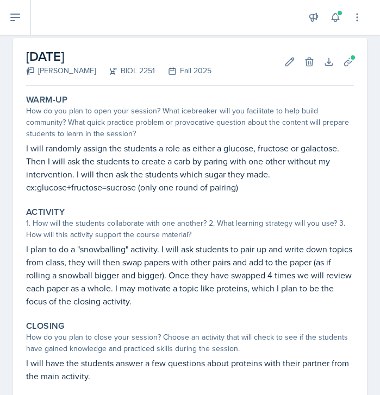
scroll to position [17, 0]
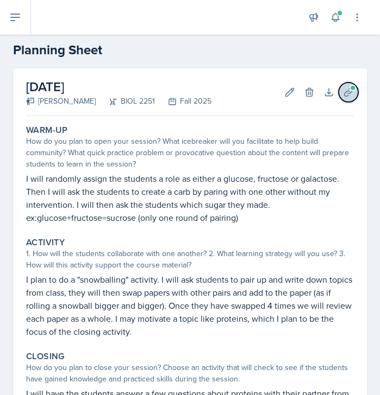
click at [351, 99] on button "Uploads" at bounding box center [348, 93] width 20 height 20
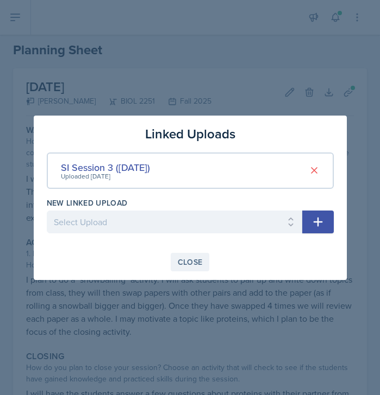
click at [191, 263] on div "Close" at bounding box center [190, 262] width 25 height 9
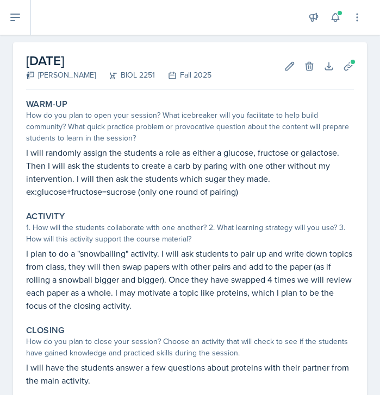
scroll to position [44, 0]
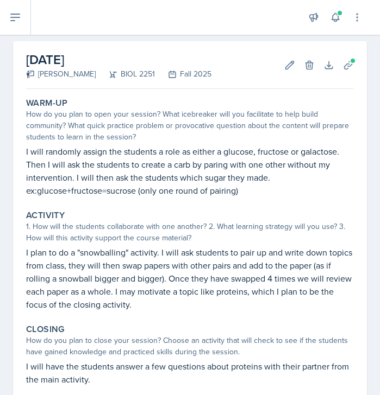
click at [203, 68] on div "[DATE] [PERSON_NAME] BIOL 2251 Fall 2025 Edit Delete Download Uploads Autosaving" at bounding box center [189, 65] width 327 height 48
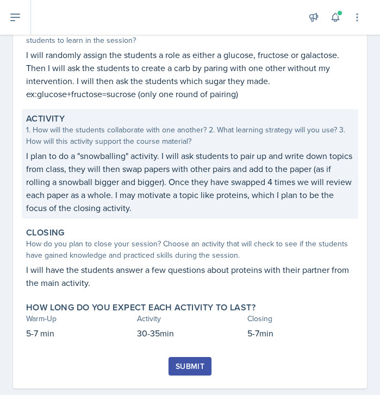
scroll to position [160, 0]
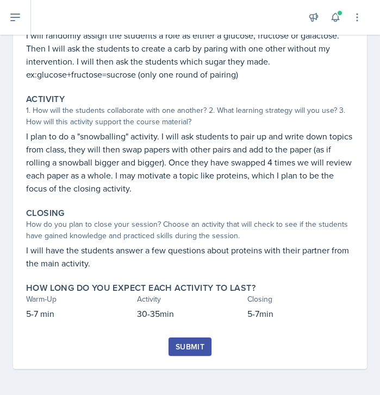
click at [178, 346] on div "Submit" at bounding box center [189, 347] width 29 height 9
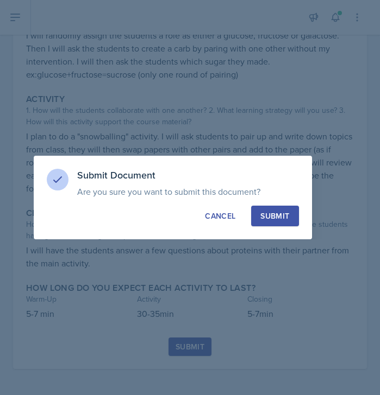
click at [263, 208] on button "Submit" at bounding box center [274, 216] width 47 height 21
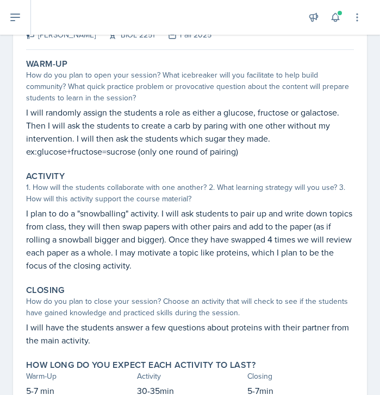
scroll to position [0, 0]
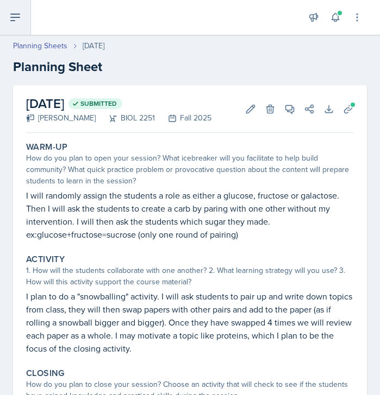
click at [25, 24] on button at bounding box center [15, 17] width 31 height 35
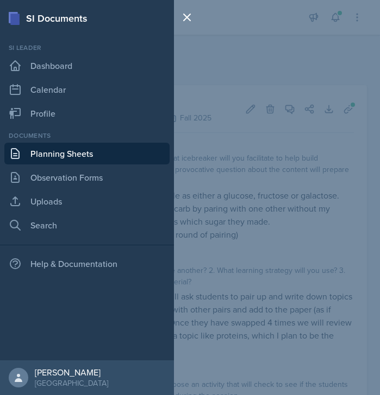
click at [41, 155] on link "Planning Sheets" at bounding box center [86, 154] width 165 height 22
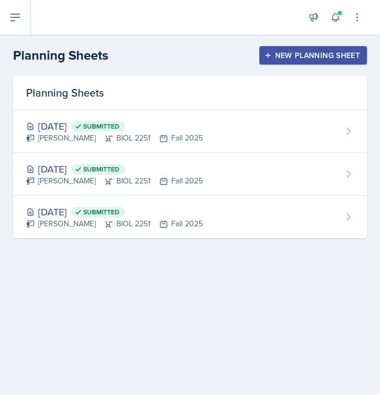
click at [158, 48] on div "Planning Sheets New Planning Sheet" at bounding box center [190, 56] width 380 height 20
